Goal: Navigation & Orientation: Find specific page/section

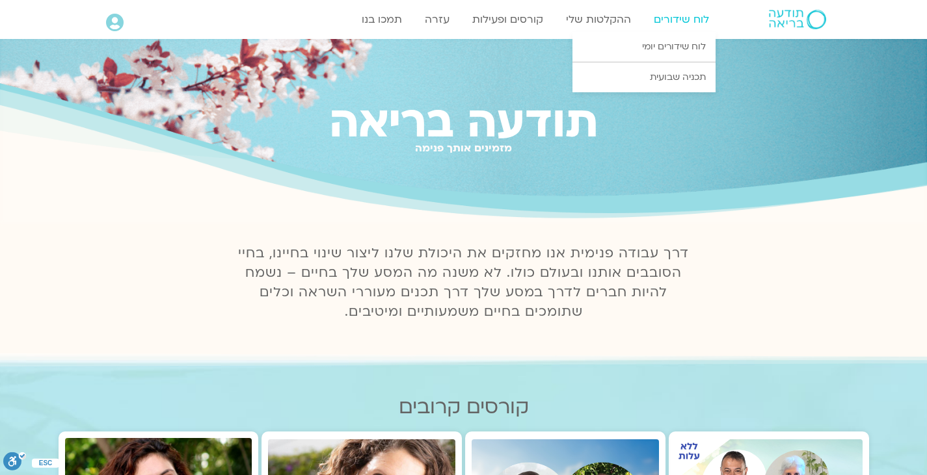
click at [684, 20] on link "לוח שידורים" at bounding box center [681, 19] width 68 height 25
click at [679, 48] on link "לוח שידורים יומי" at bounding box center [643, 47] width 143 height 30
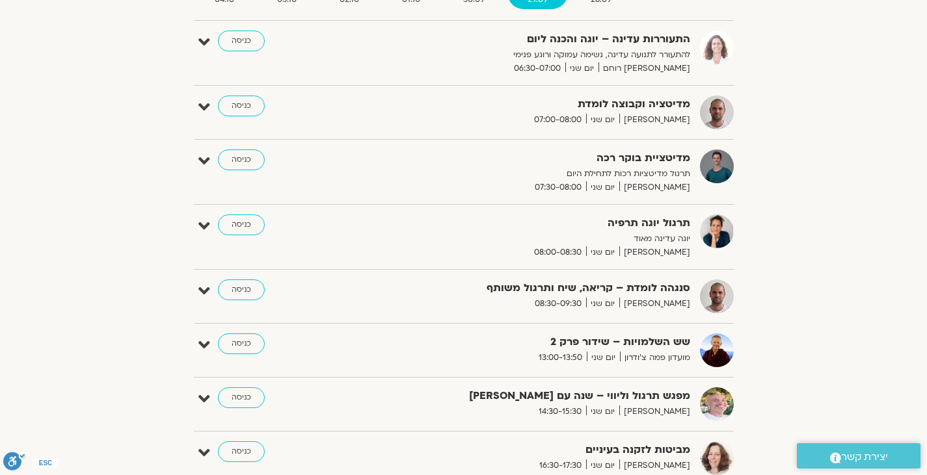
scroll to position [260, 0]
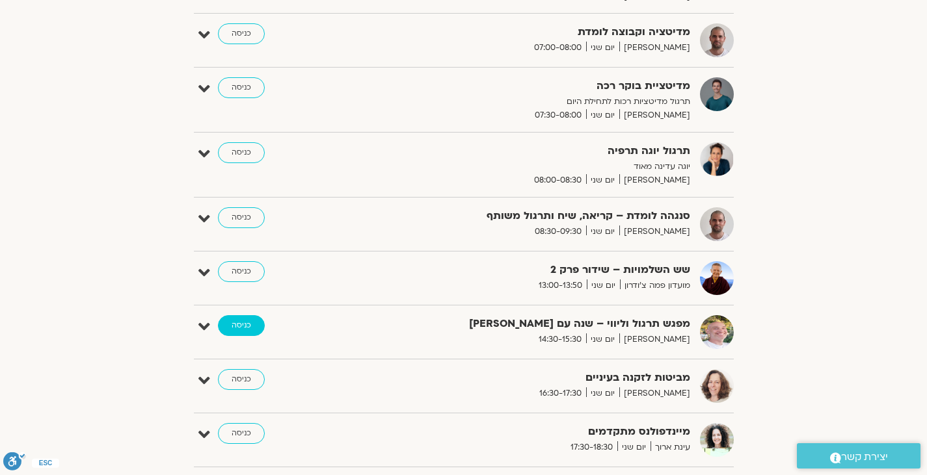
click at [240, 321] on link "כניסה" at bounding box center [241, 325] width 47 height 21
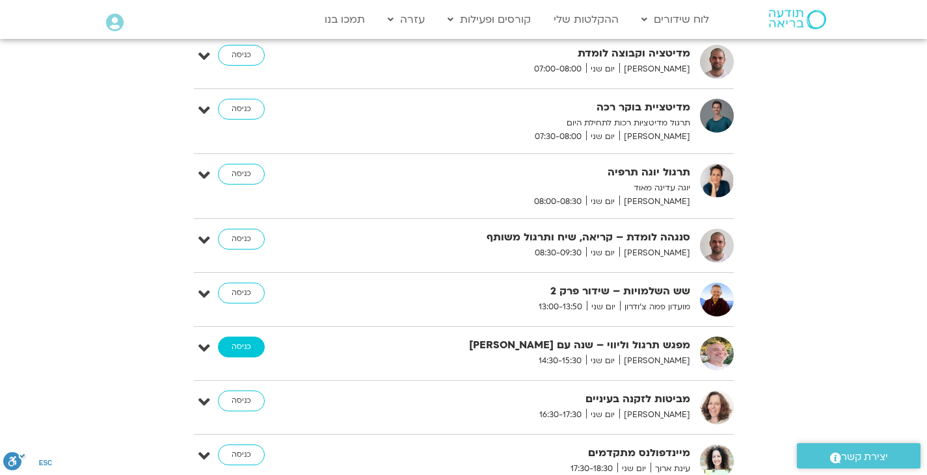
click at [237, 349] on link "כניסה" at bounding box center [241, 347] width 47 height 21
